Goal: Task Accomplishment & Management: Manage account settings

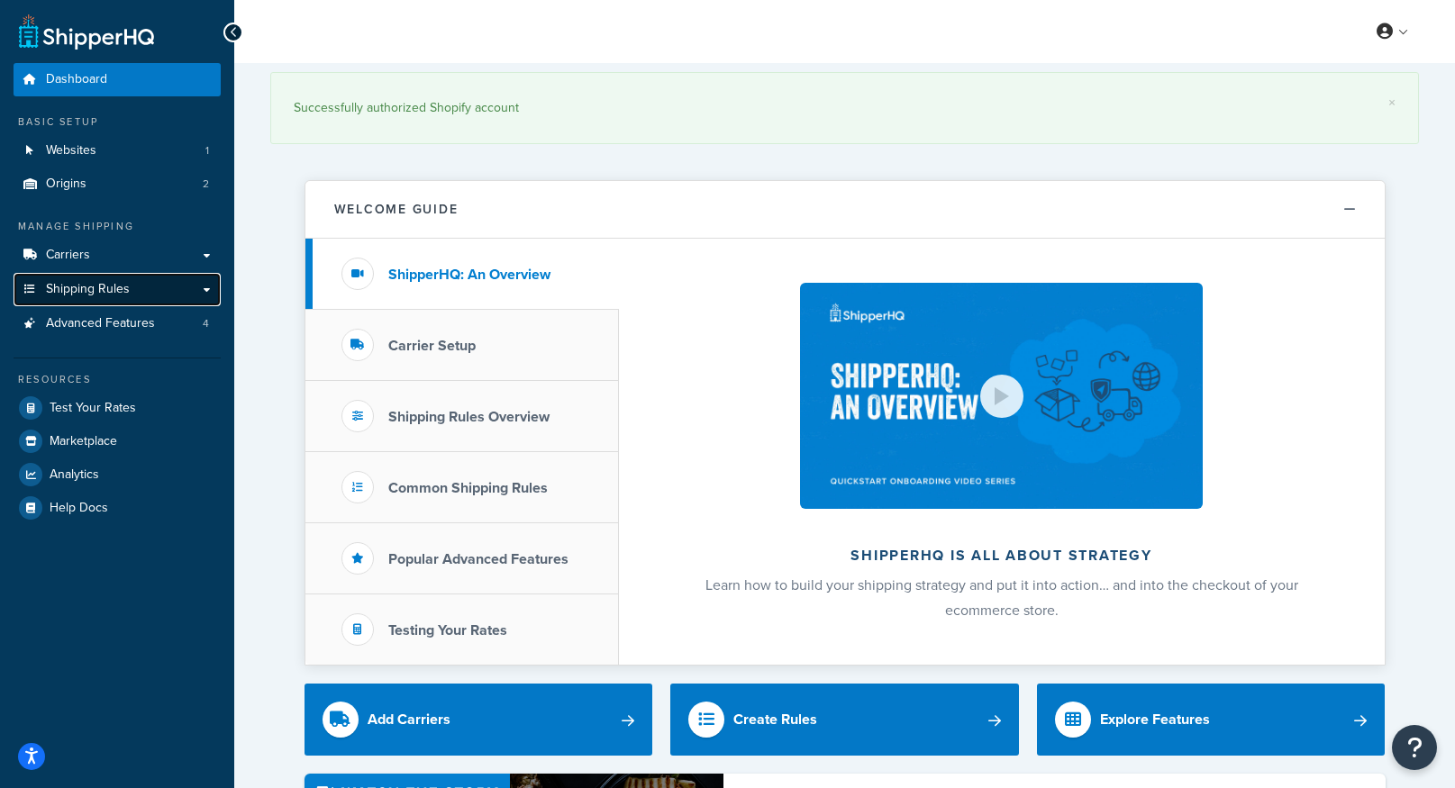
click at [116, 287] on span "Shipping Rules" at bounding box center [88, 289] width 84 height 15
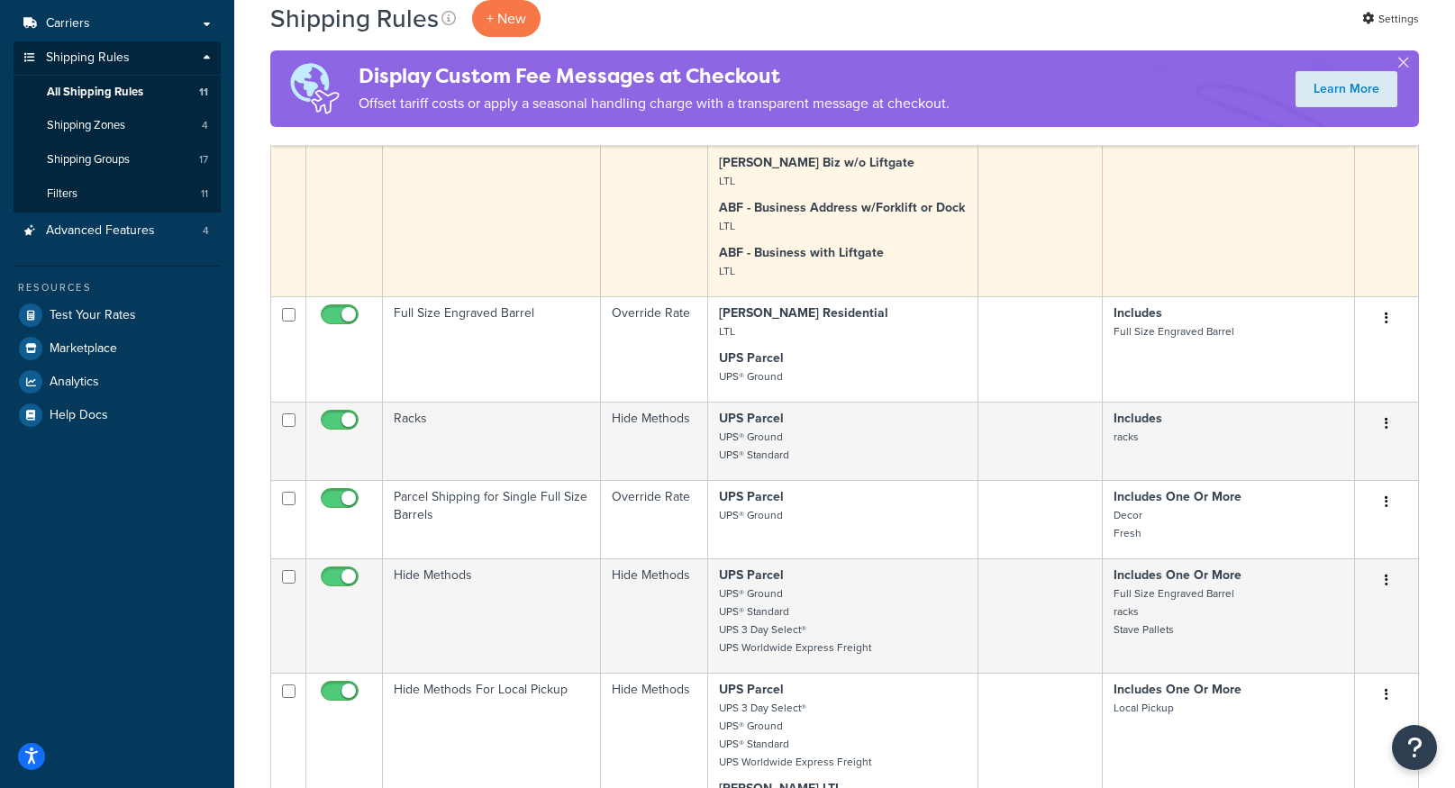
scroll to position [233, 0]
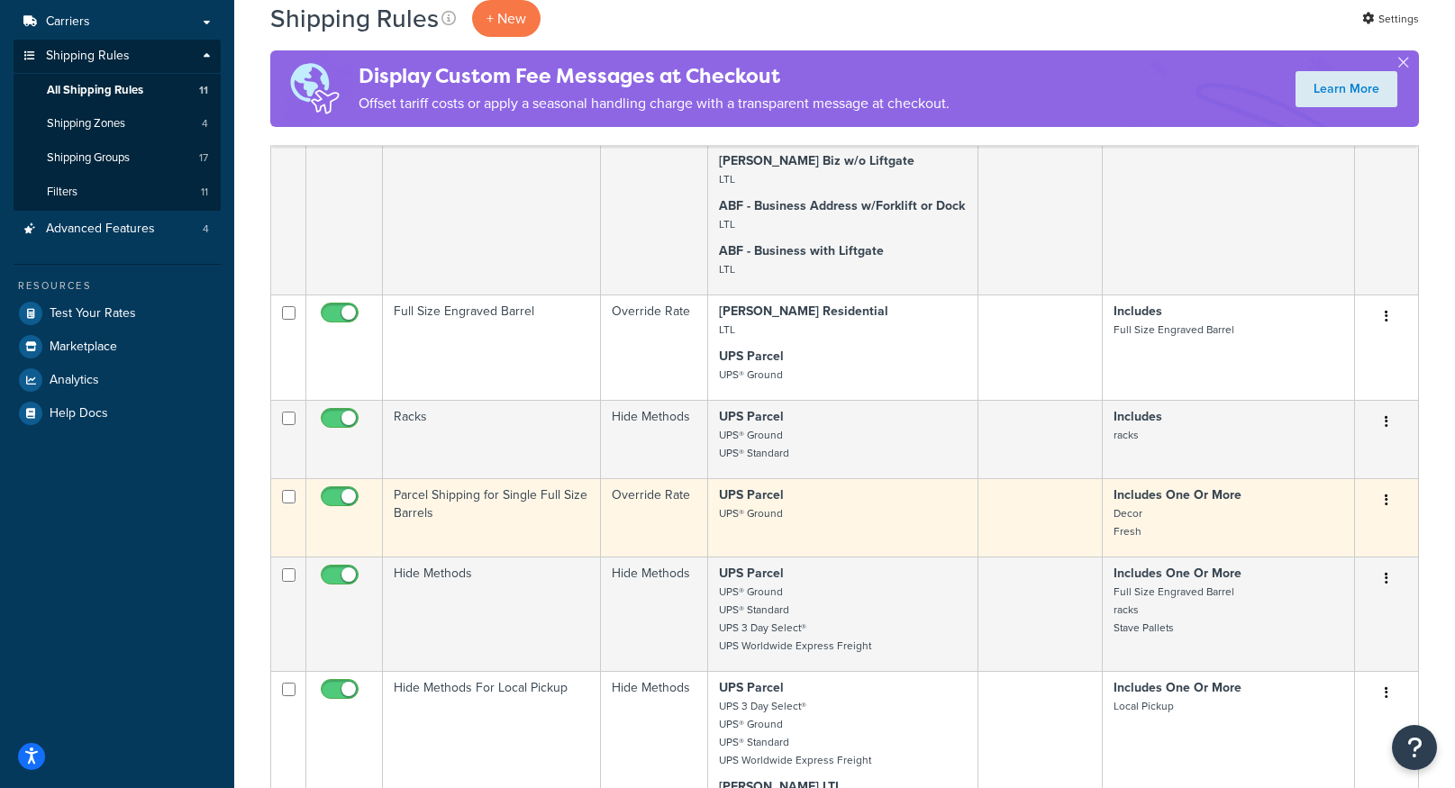
click at [483, 504] on td "Parcel Shipping for Single Full Size Barrels" at bounding box center [492, 517] width 218 height 78
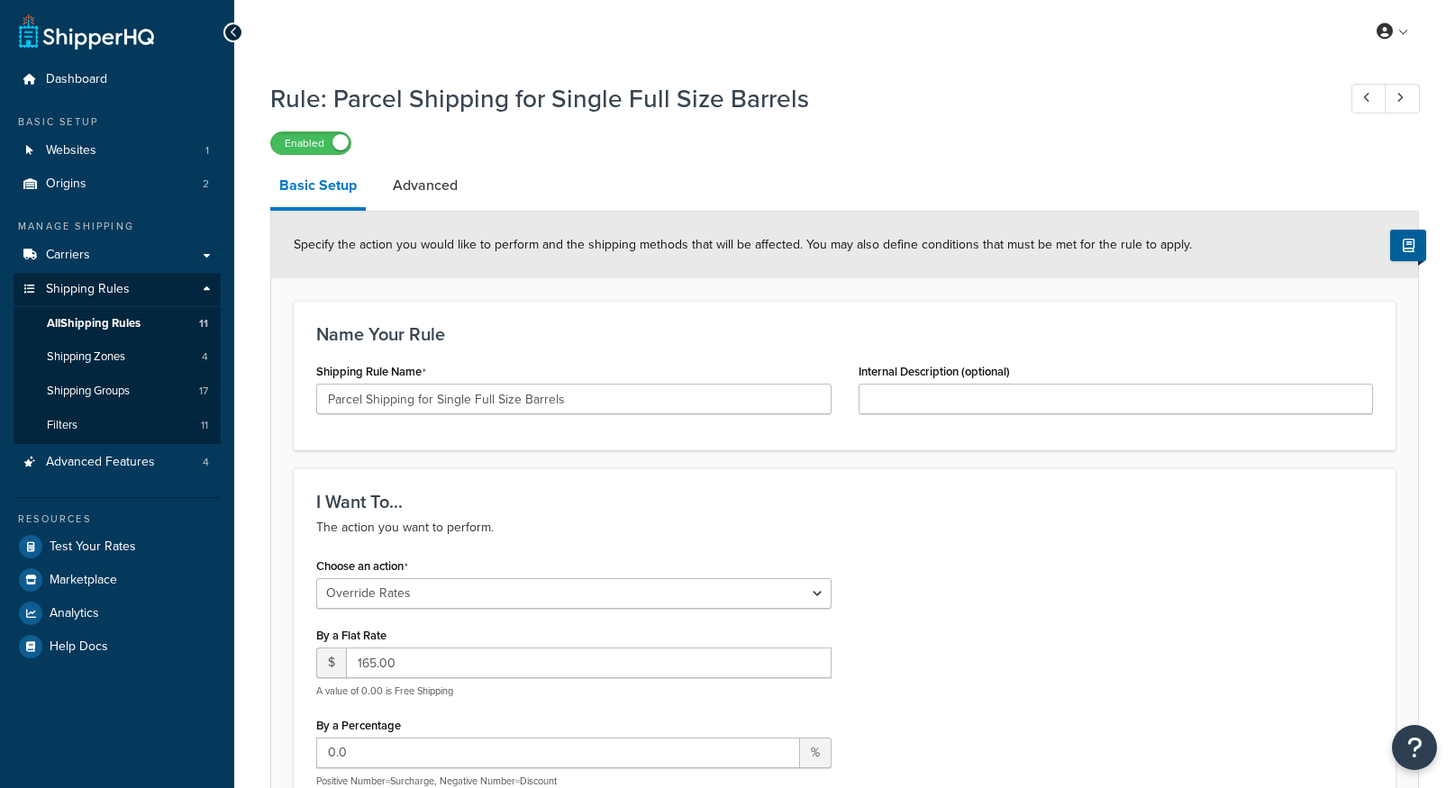
select select "OVERRIDE"
select select "ITEM"
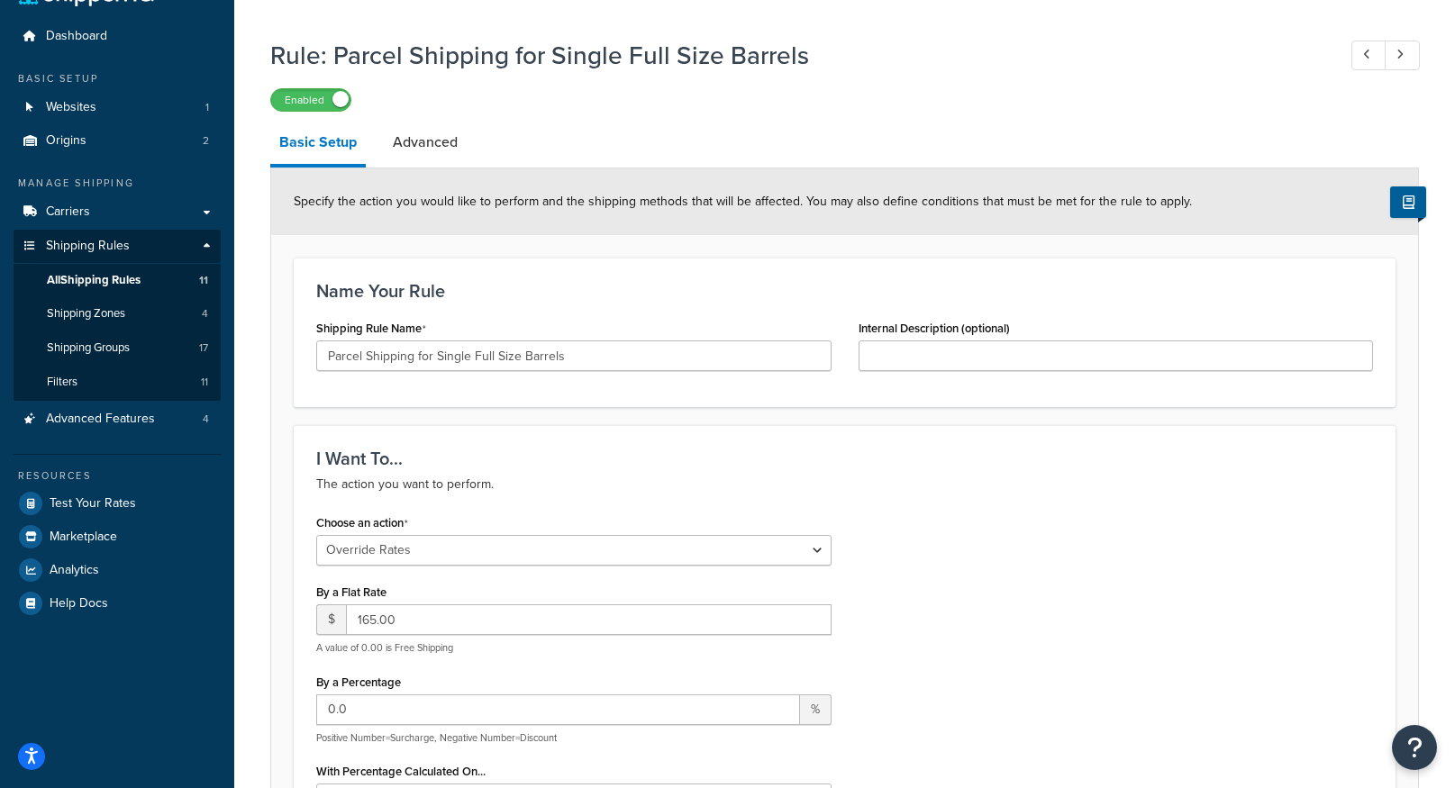
scroll to position [38, 0]
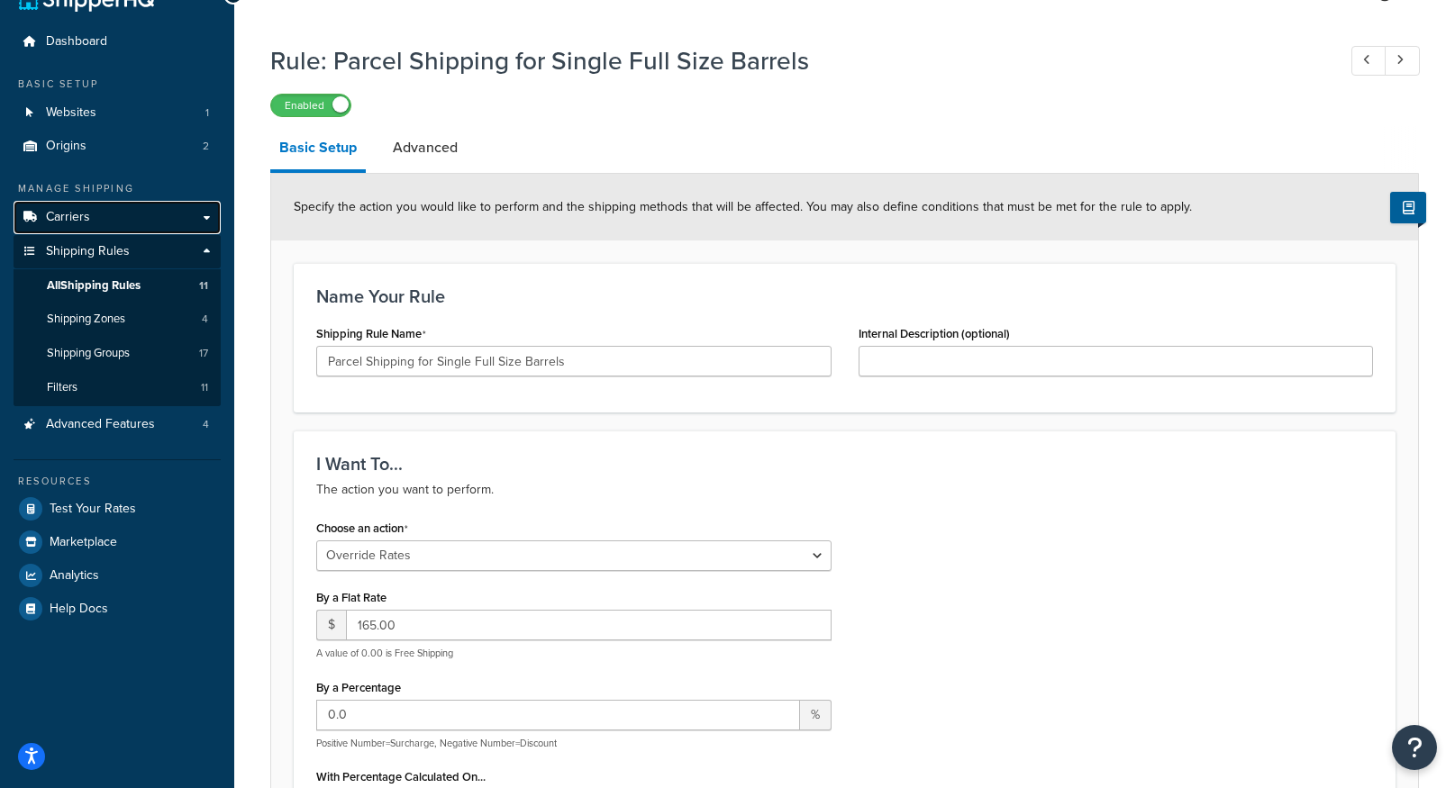
click at [121, 210] on link "Carriers" at bounding box center [117, 217] width 207 height 33
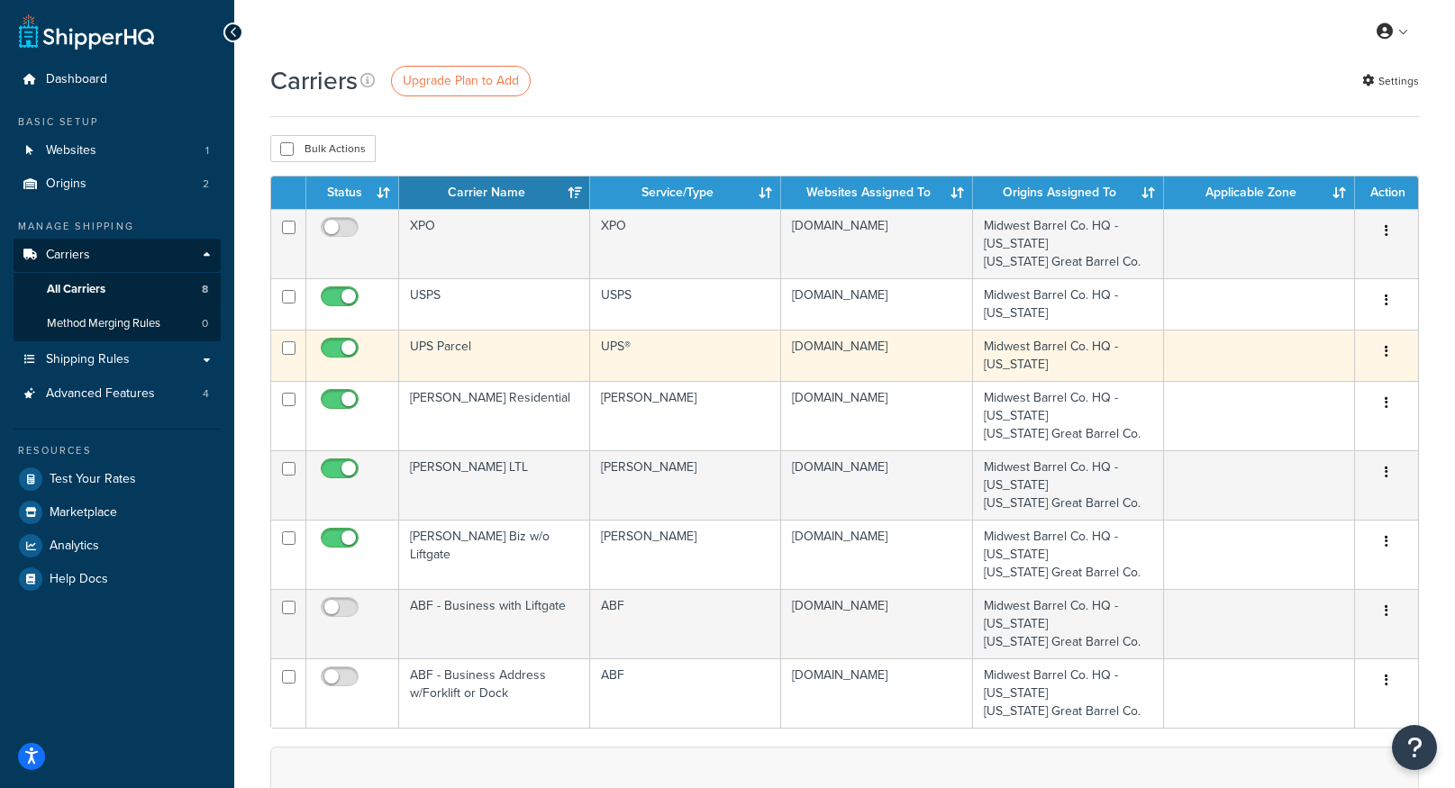
click at [525, 362] on td "UPS Parcel" at bounding box center [494, 355] width 191 height 51
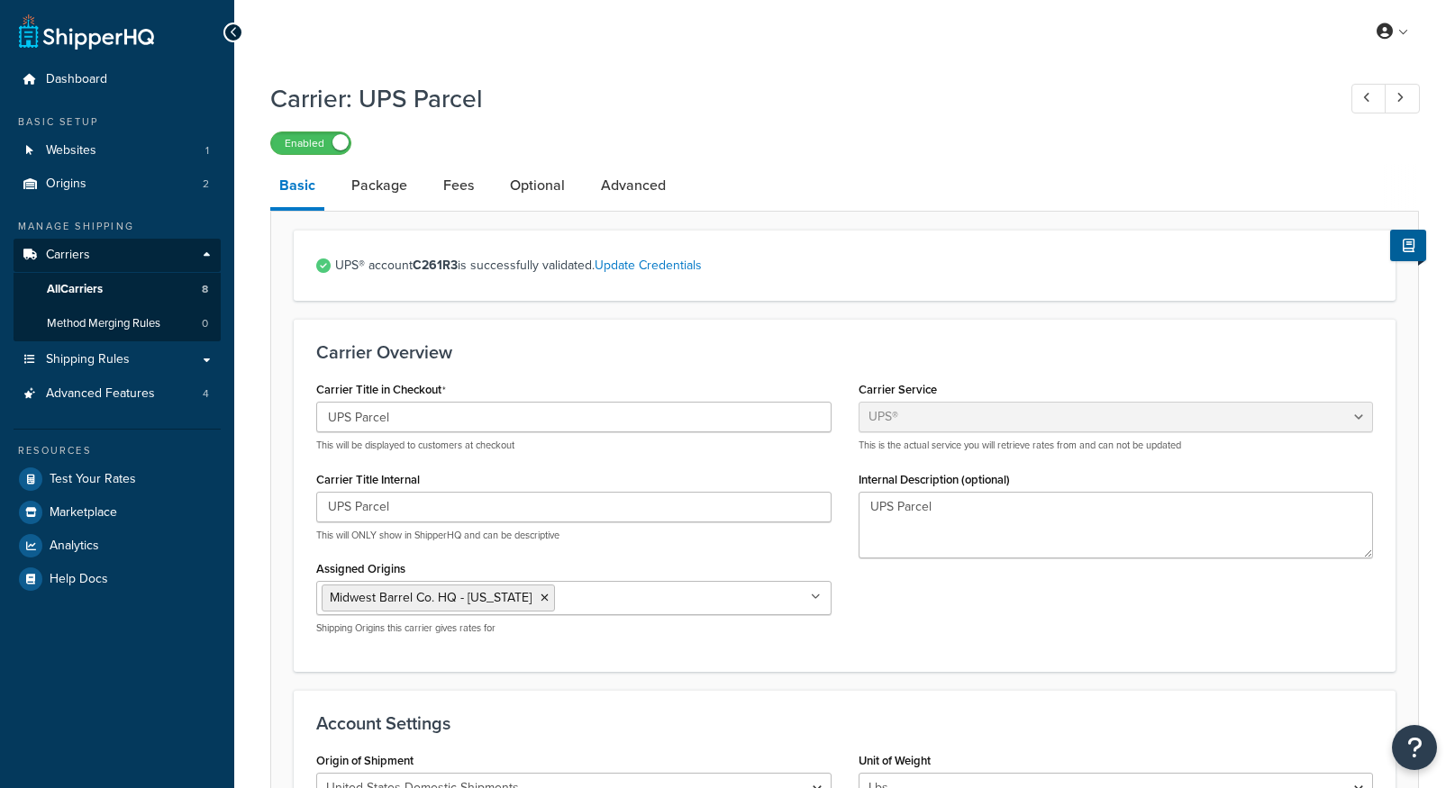
select select "ups"
click at [460, 196] on link "Fees" at bounding box center [458, 185] width 49 height 43
select select "AFTER"
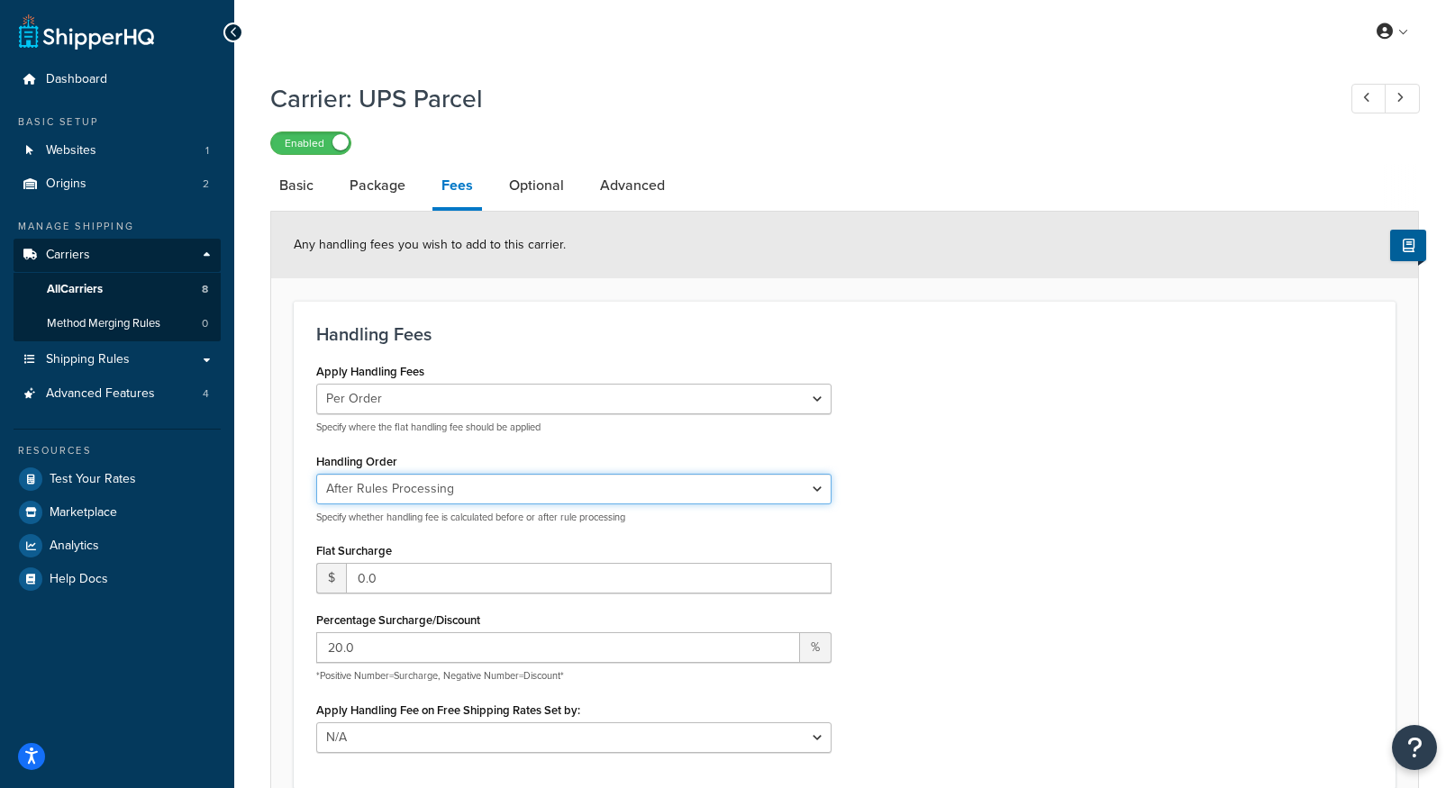
click at [520, 487] on select "Before Rules Processing After Rules Processing" at bounding box center [573, 489] width 515 height 31
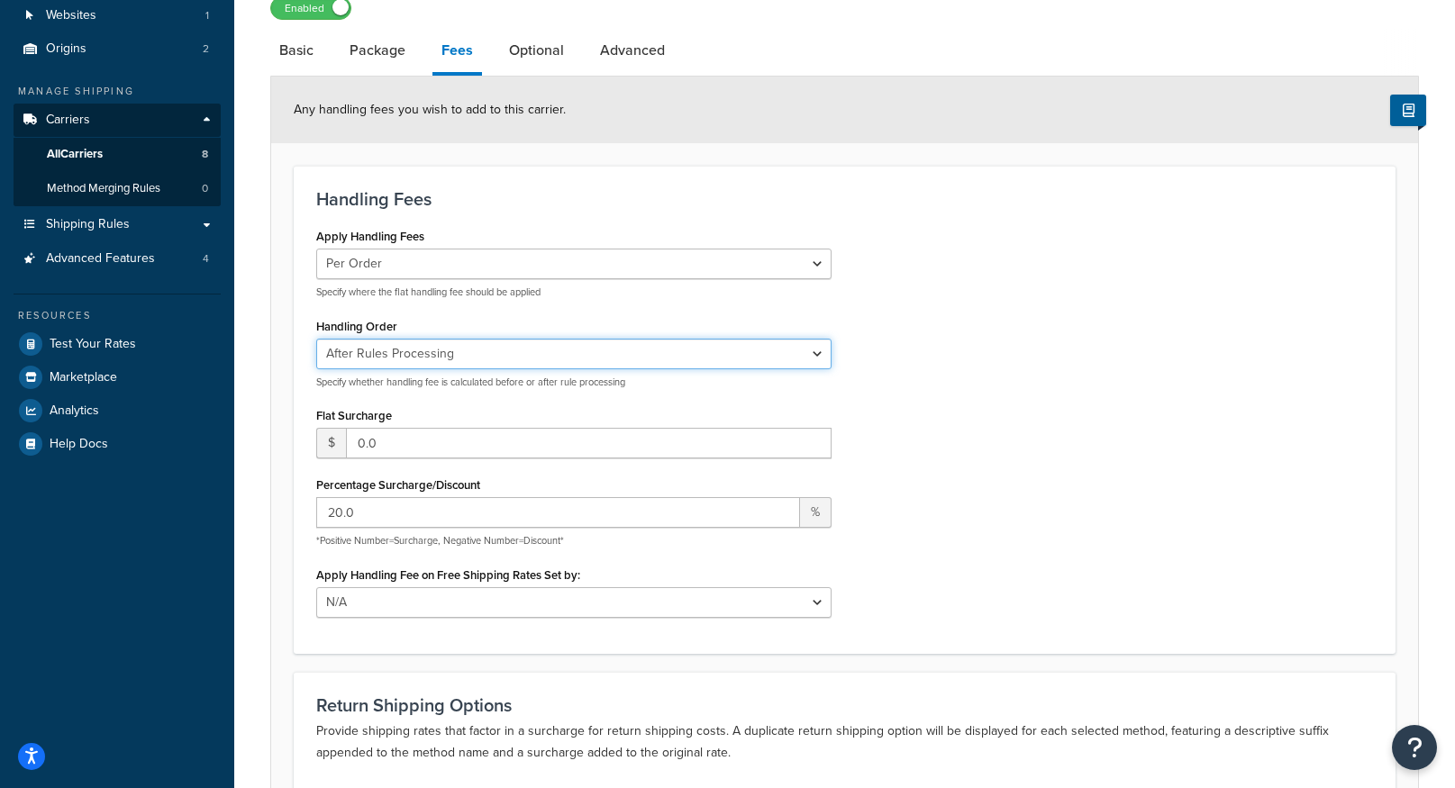
scroll to position [139, 0]
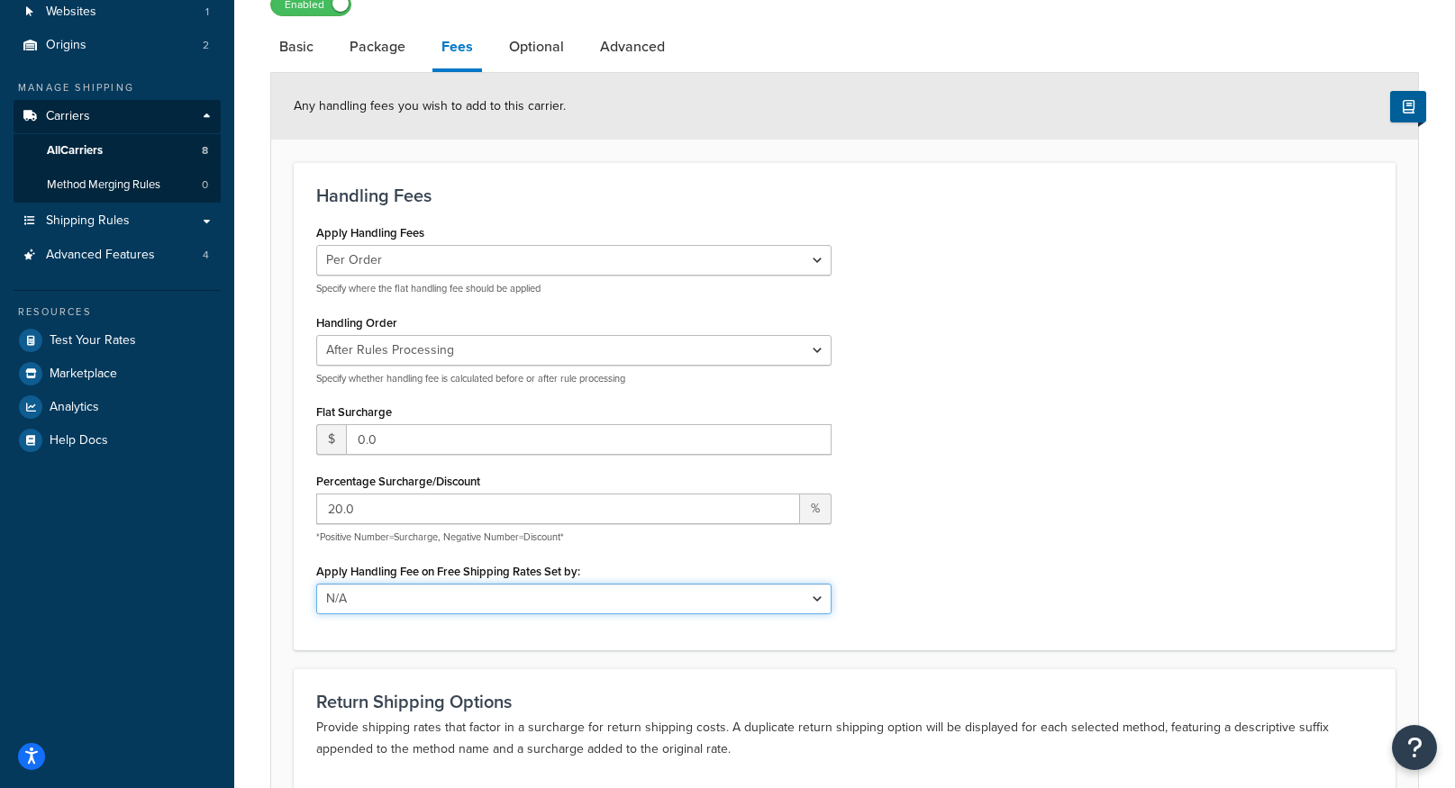
click at [800, 595] on select "N/A Fixed/Free Shipping Methods Free Promotion Rules All Free Shipping" at bounding box center [573, 599] width 515 height 31
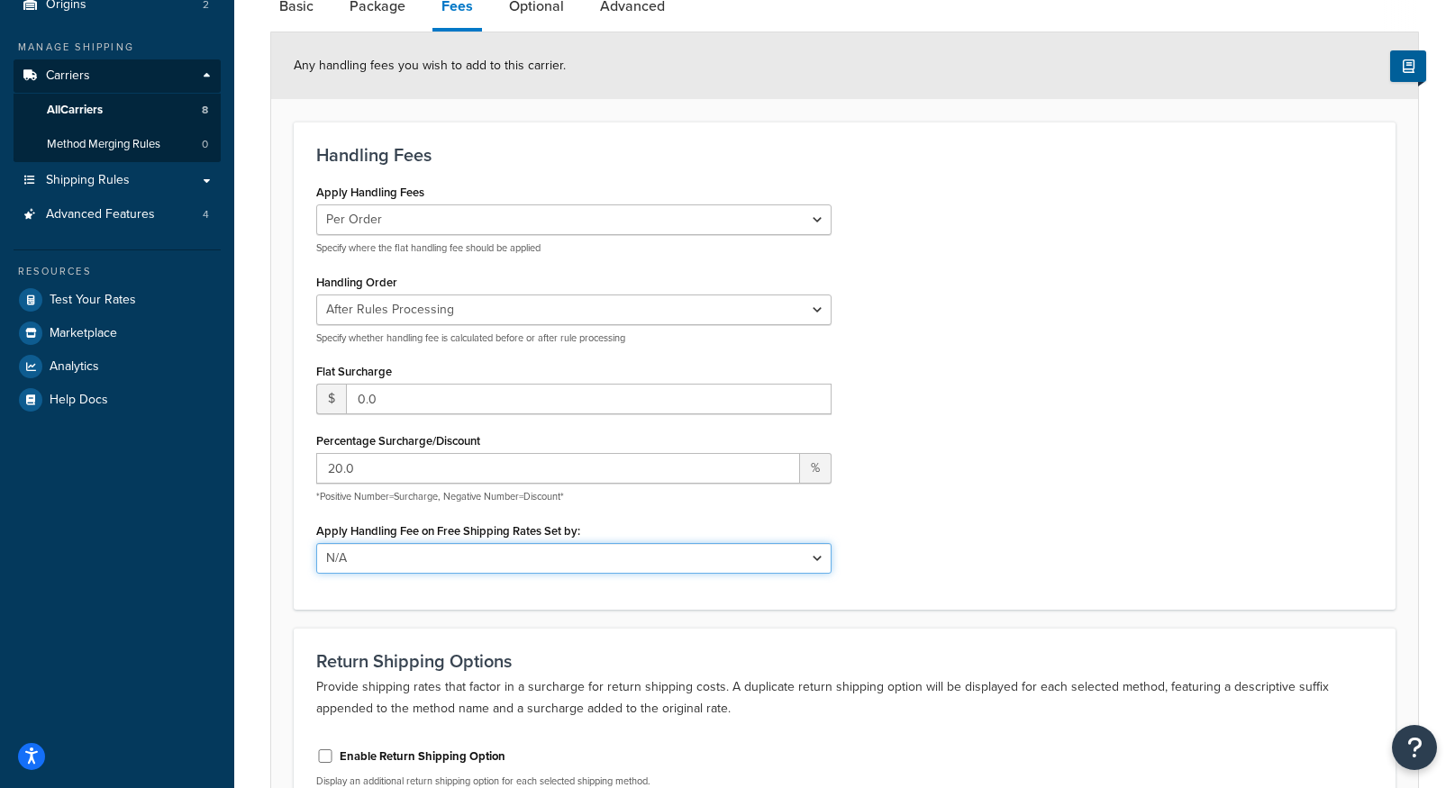
scroll to position [89, 0]
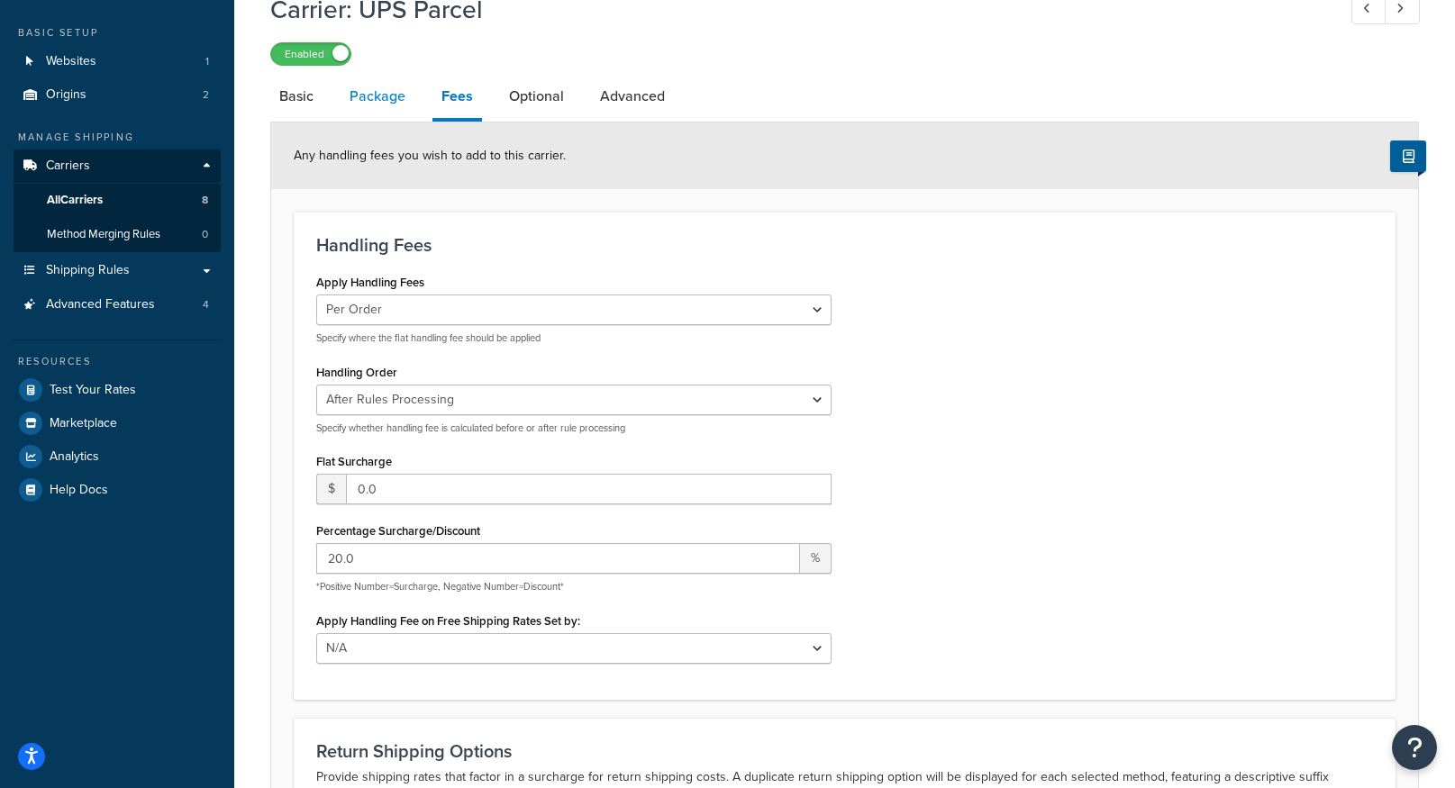
click at [386, 96] on link "Package" at bounding box center [378, 96] width 74 height 43
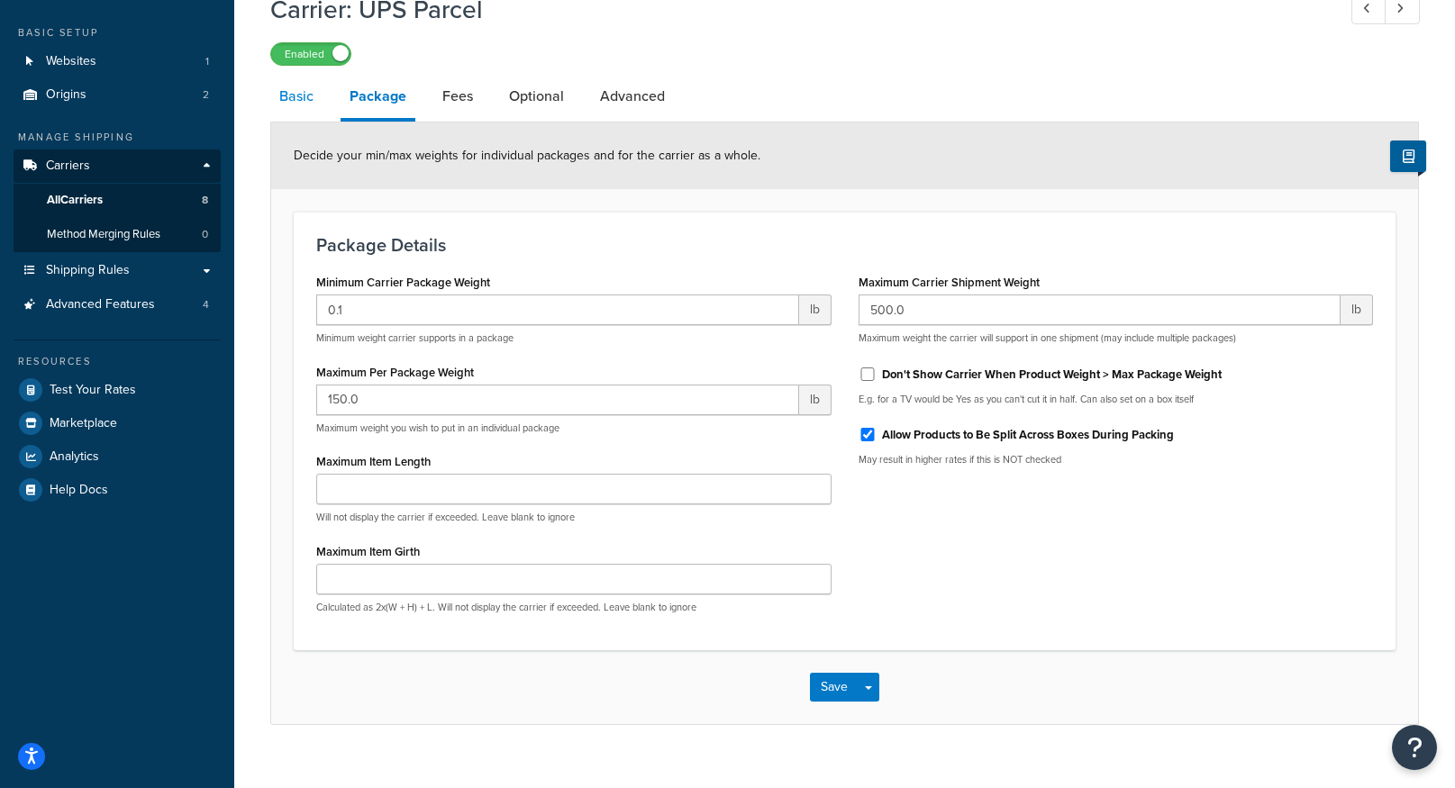
click at [303, 101] on link "Basic" at bounding box center [296, 96] width 52 height 43
select select "ups"
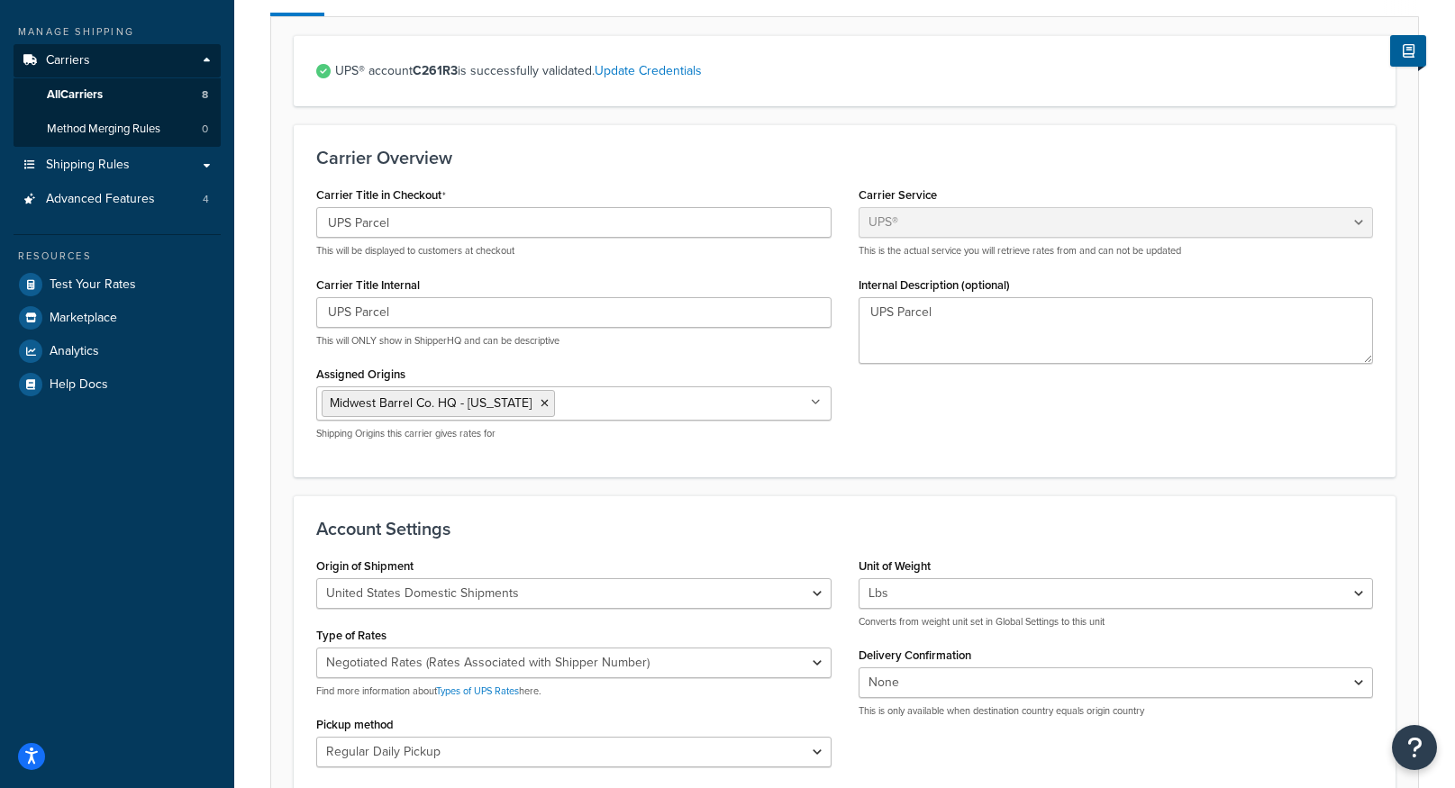
scroll to position [223, 0]
